Goal: Complete application form

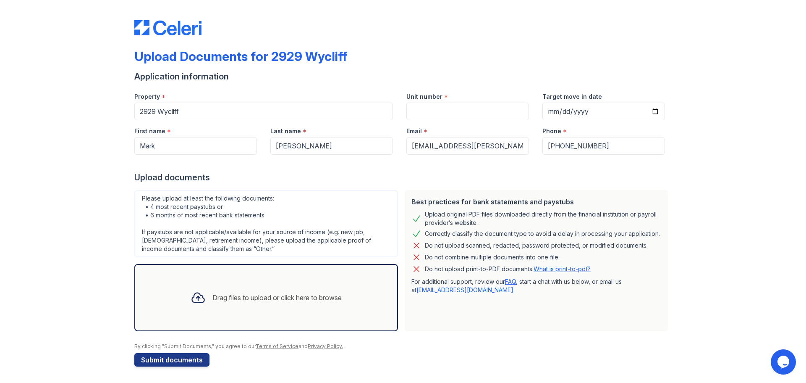
scroll to position [0, 0]
click at [407, 114] on input "Unit number" at bounding box center [468, 111] width 123 height 18
type input "2138"
click at [583, 118] on input "Target move in date" at bounding box center [604, 111] width 123 height 18
click at [587, 116] on input "Target move in date" at bounding box center [604, 111] width 123 height 18
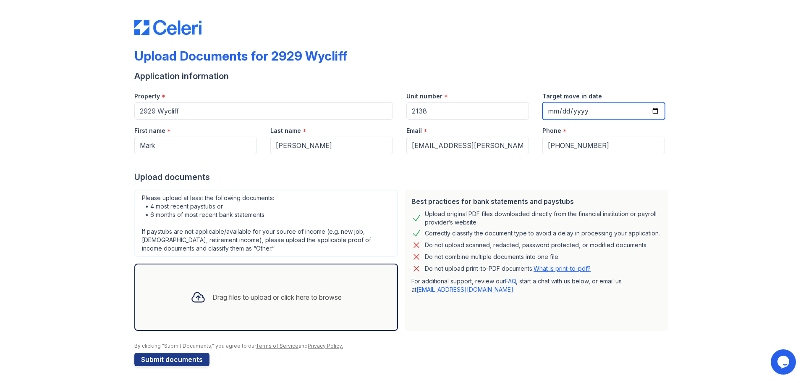
type input "252025-12-03"
type input "2025-12-03"
click at [740, 133] on div "Upload Documents for 2929 Wycliff Application information Property * 2929 Wycli…" at bounding box center [403, 191] width 780 height 383
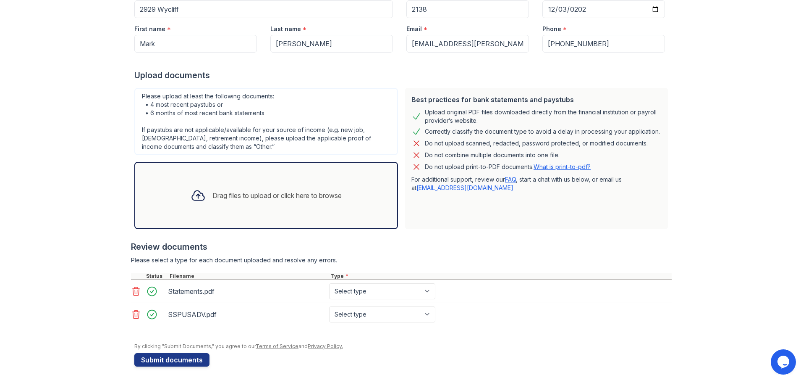
scroll to position [102, 0]
click at [407, 294] on select "Select type Paystub Bank Statement Offer Letter Tax Documents Benefit Award Let…" at bounding box center [382, 291] width 106 height 16
select select "bank_statement"
click at [329, 283] on select "Select type Paystub Bank Statement Offer Letter Tax Documents Benefit Award Let…" at bounding box center [382, 291] width 106 height 16
click at [359, 315] on select "Select type Paystub Bank Statement Offer Letter Tax Documents Benefit Award Let…" at bounding box center [382, 314] width 106 height 16
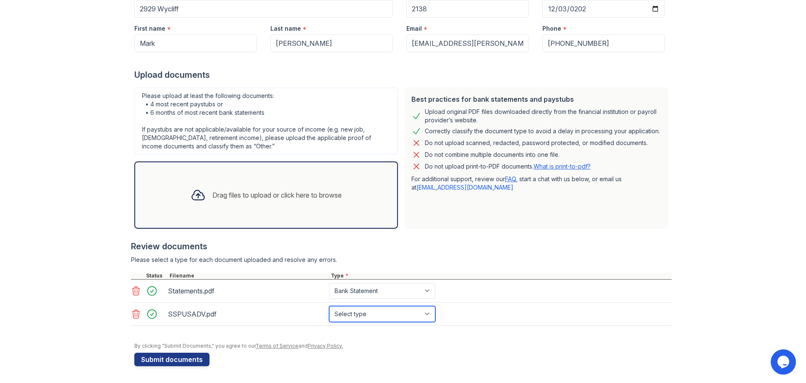
select select "paystub"
click at [329, 306] on select "Select type Paystub Bank Statement Offer Letter Tax Documents Benefit Award Let…" at bounding box center [382, 314] width 106 height 16
click at [90, 229] on div "Upload Documents for 2929 Wycliff Application information Property * 2929 Wycli…" at bounding box center [403, 140] width 780 height 485
click at [132, 289] on icon at bounding box center [136, 291] width 10 height 10
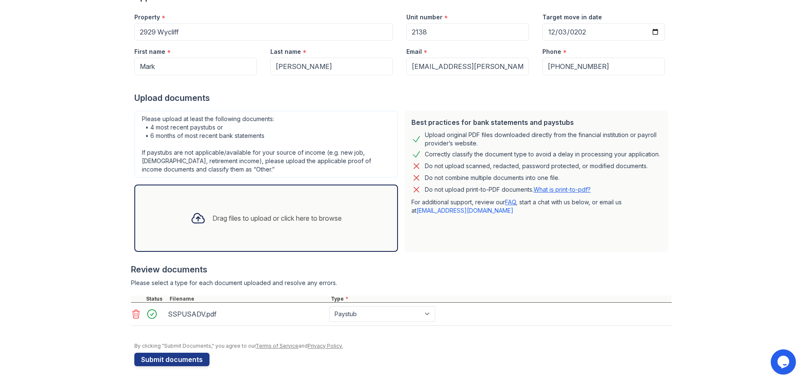
click at [97, 200] on div "Upload Documents for 2929 Wycliff Application information Property * 2929 Wycli…" at bounding box center [403, 152] width 780 height 462
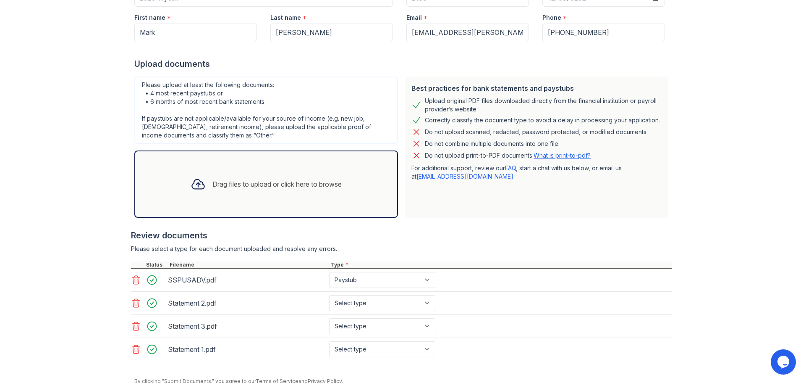
scroll to position [149, 0]
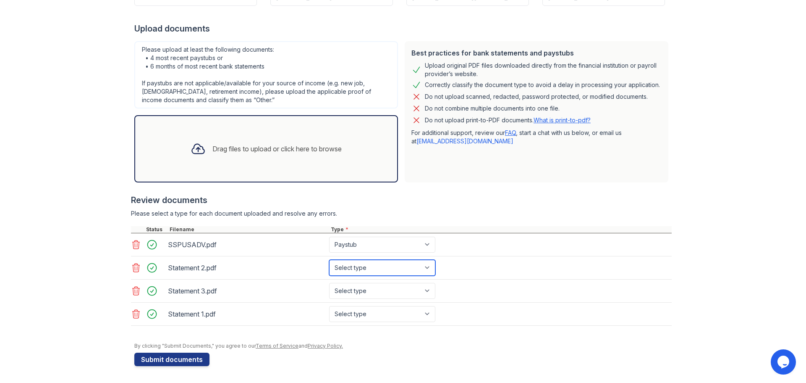
click at [354, 270] on select "Select type Paystub Bank Statement Offer Letter Tax Documents Benefit Award Let…" at bounding box center [382, 268] width 106 height 16
select select "bank_statement"
click at [329, 260] on select "Select type Paystub Bank Statement Offer Letter Tax Documents Benefit Award Let…" at bounding box center [382, 268] width 106 height 16
click at [354, 290] on select "Select type Paystub Bank Statement Offer Letter Tax Documents Benefit Award Let…" at bounding box center [382, 291] width 106 height 16
select select "bank_statement"
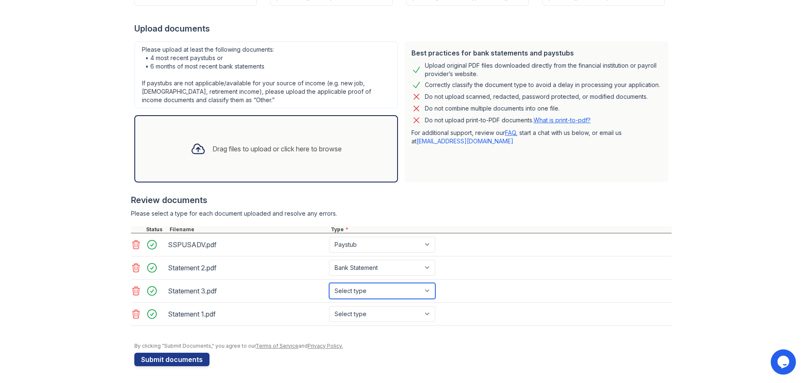
click at [329, 283] on select "Select type Paystub Bank Statement Offer Letter Tax Documents Benefit Award Let…" at bounding box center [382, 291] width 106 height 16
click at [349, 310] on select "Select type Paystub Bank Statement Offer Letter Tax Documents Benefit Award Let…" at bounding box center [382, 314] width 106 height 16
select select "bank_statement"
click at [329, 306] on select "Select type Paystub Bank Statement Offer Letter Tax Documents Benefit Award Let…" at bounding box center [382, 314] width 106 height 16
click at [65, 188] on div "Upload Documents for 2929 Wycliff Application information Property * 2929 Wycli…" at bounding box center [403, 116] width 780 height 531
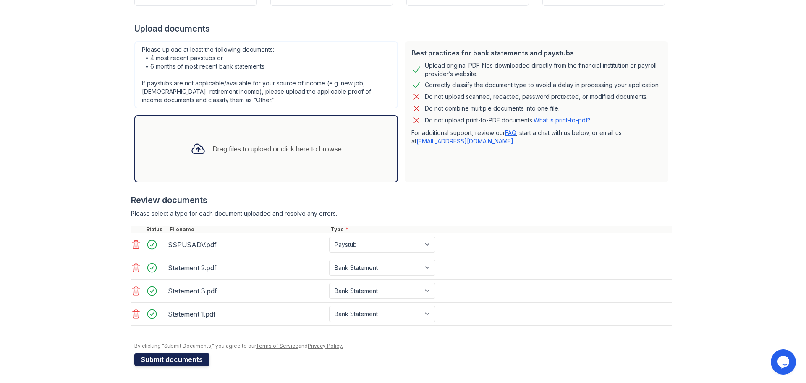
click at [142, 360] on button "Submit documents" at bounding box center [171, 358] width 75 height 13
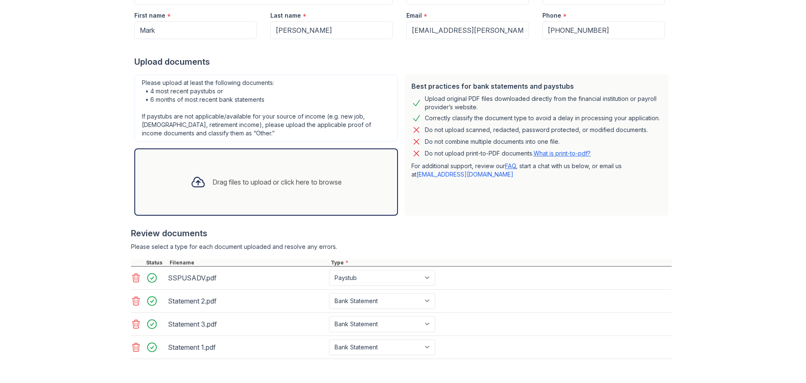
scroll to position [199, 0]
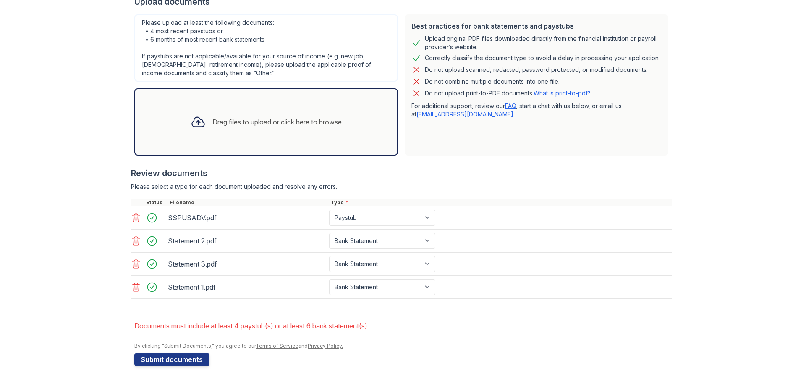
click at [131, 239] on icon at bounding box center [136, 241] width 10 height 10
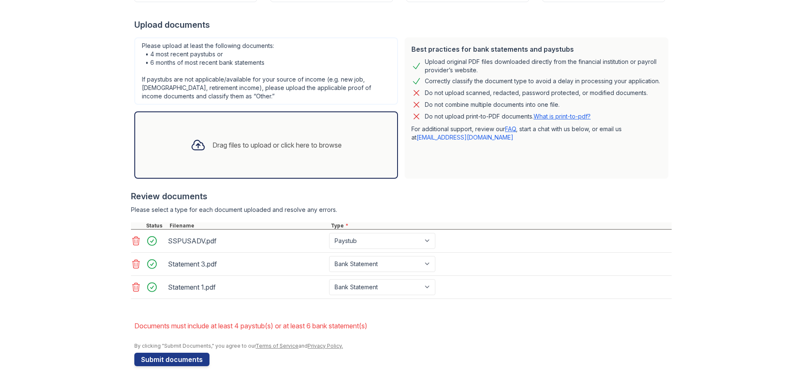
click at [131, 239] on icon at bounding box center [136, 241] width 10 height 10
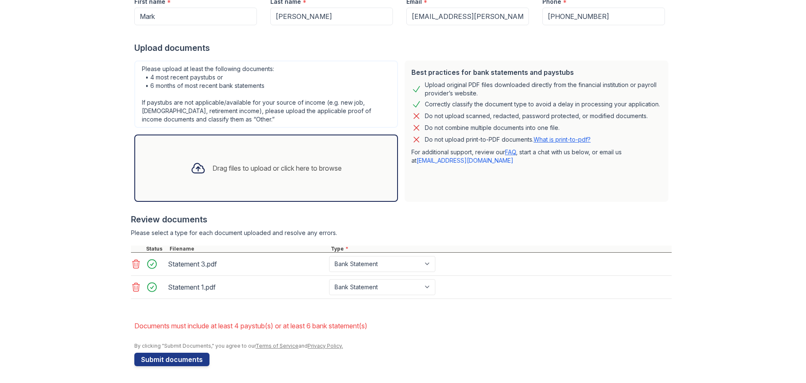
click at [134, 263] on icon at bounding box center [136, 264] width 10 height 10
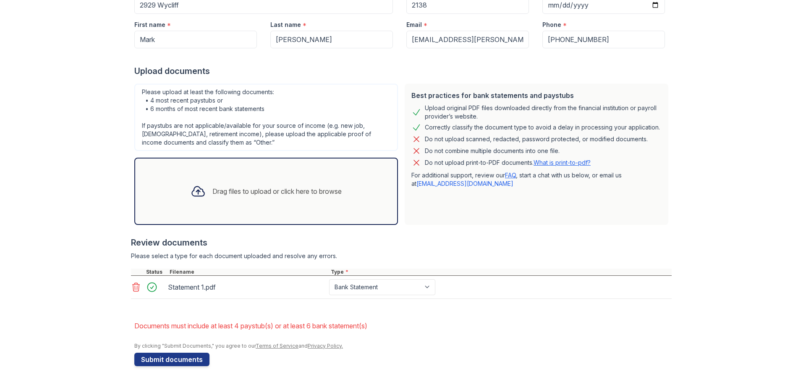
click at [133, 284] on icon at bounding box center [136, 287] width 10 height 10
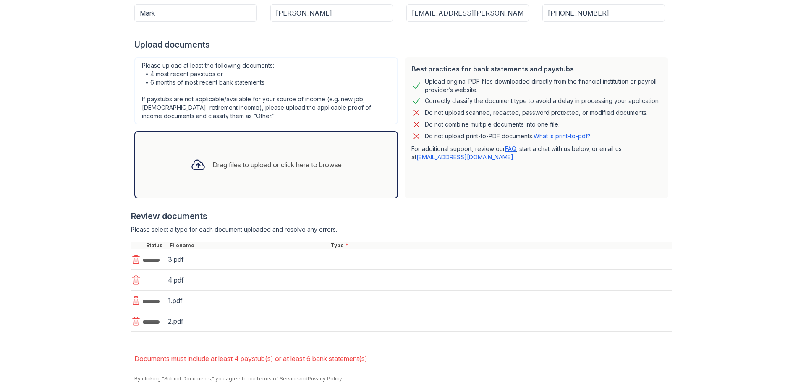
scroll to position [189, 0]
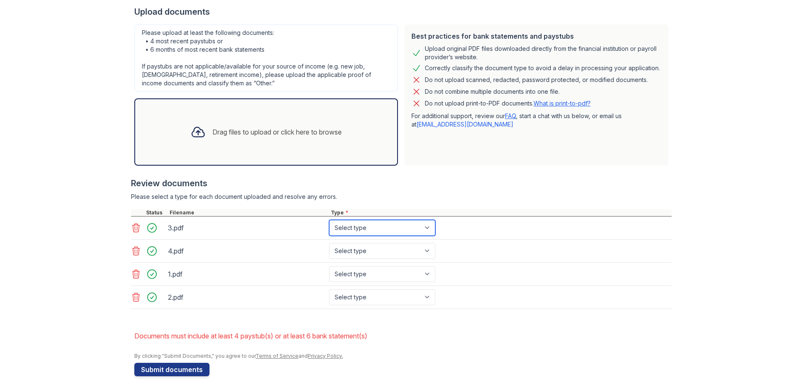
click at [352, 224] on select "Select type Paystub Bank Statement Offer Letter Tax Documents Benefit Award Let…" at bounding box center [382, 228] width 106 height 16
select select "paystub"
click at [329, 220] on select "Select type Paystub Bank Statement Offer Letter Tax Documents Benefit Award Let…" at bounding box center [382, 228] width 106 height 16
drag, startPoint x: 346, startPoint y: 247, endPoint x: 346, endPoint y: 252, distance: 5.5
click at [346, 247] on select "Select type Paystub Bank Statement Offer Letter Tax Documents Benefit Award Let…" at bounding box center [382, 251] width 106 height 16
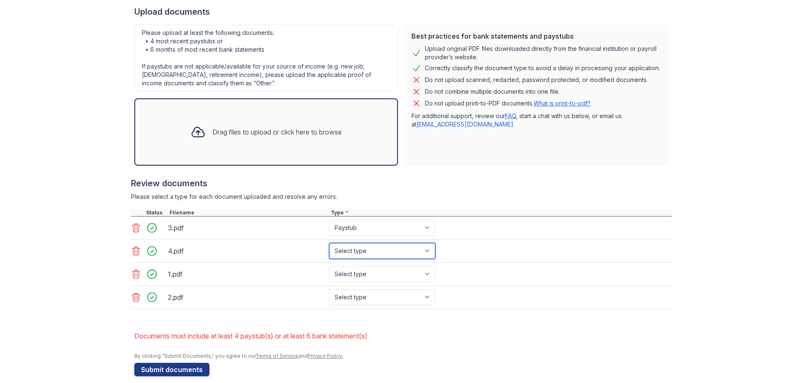
select select "paystub"
click at [329, 243] on select "Select type Paystub Bank Statement Offer Letter Tax Documents Benefit Award Let…" at bounding box center [382, 251] width 106 height 16
drag, startPoint x: 342, startPoint y: 270, endPoint x: 341, endPoint y: 280, distance: 9.7
click at [342, 270] on select "Select type Paystub Bank Statement Offer Letter Tax Documents Benefit Award Let…" at bounding box center [382, 274] width 106 height 16
select select "paystub"
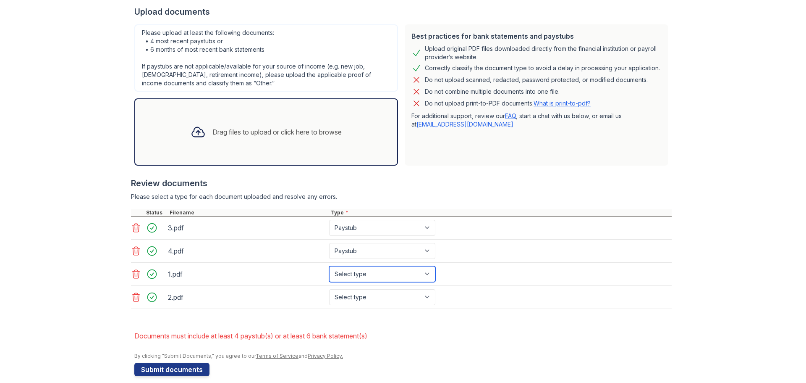
click at [329, 266] on select "Select type Paystub Bank Statement Offer Letter Tax Documents Benefit Award Let…" at bounding box center [382, 274] width 106 height 16
drag, startPoint x: 340, startPoint y: 298, endPoint x: 341, endPoint y: 305, distance: 6.8
click at [340, 298] on select "Select type Paystub Bank Statement Offer Letter Tax Documents Benefit Award Let…" at bounding box center [382, 297] width 106 height 16
select select "paystub"
click at [329, 289] on select "Select type Paystub Bank Statement Offer Letter Tax Documents Benefit Award Let…" at bounding box center [382, 297] width 106 height 16
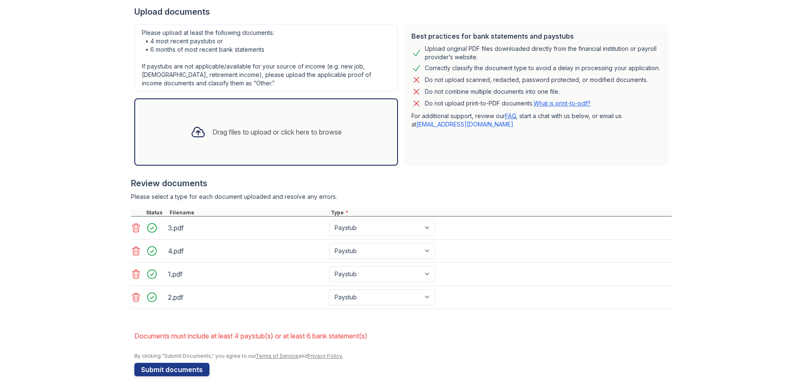
click at [93, 204] on div "Upload Documents for 2929 Wycliff Please correct the errors below. Application …" at bounding box center [403, 102] width 780 height 582
click at [150, 369] on button "Submit documents" at bounding box center [171, 368] width 75 height 13
